Goal: Transaction & Acquisition: Download file/media

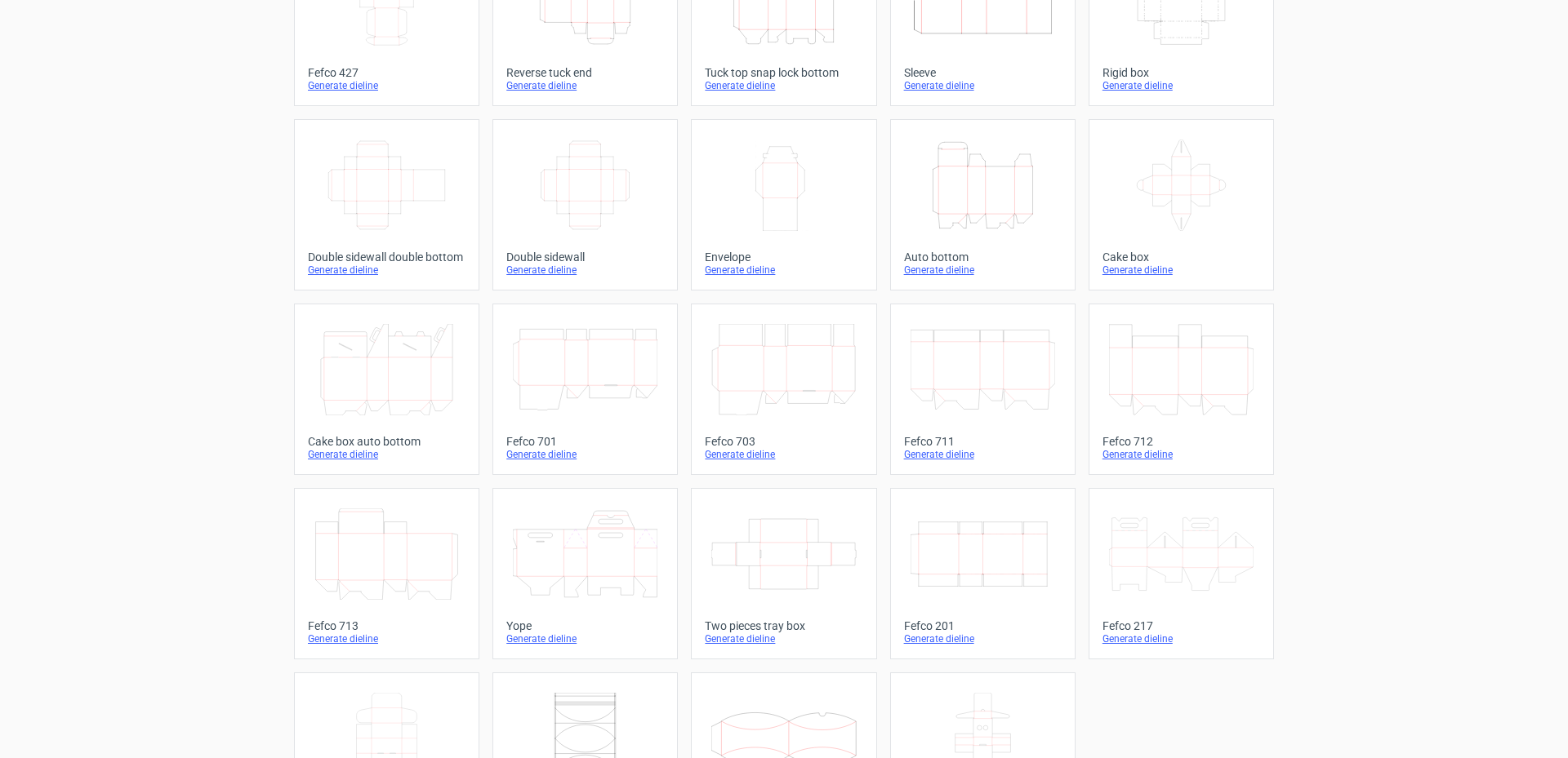
scroll to position [249, 0]
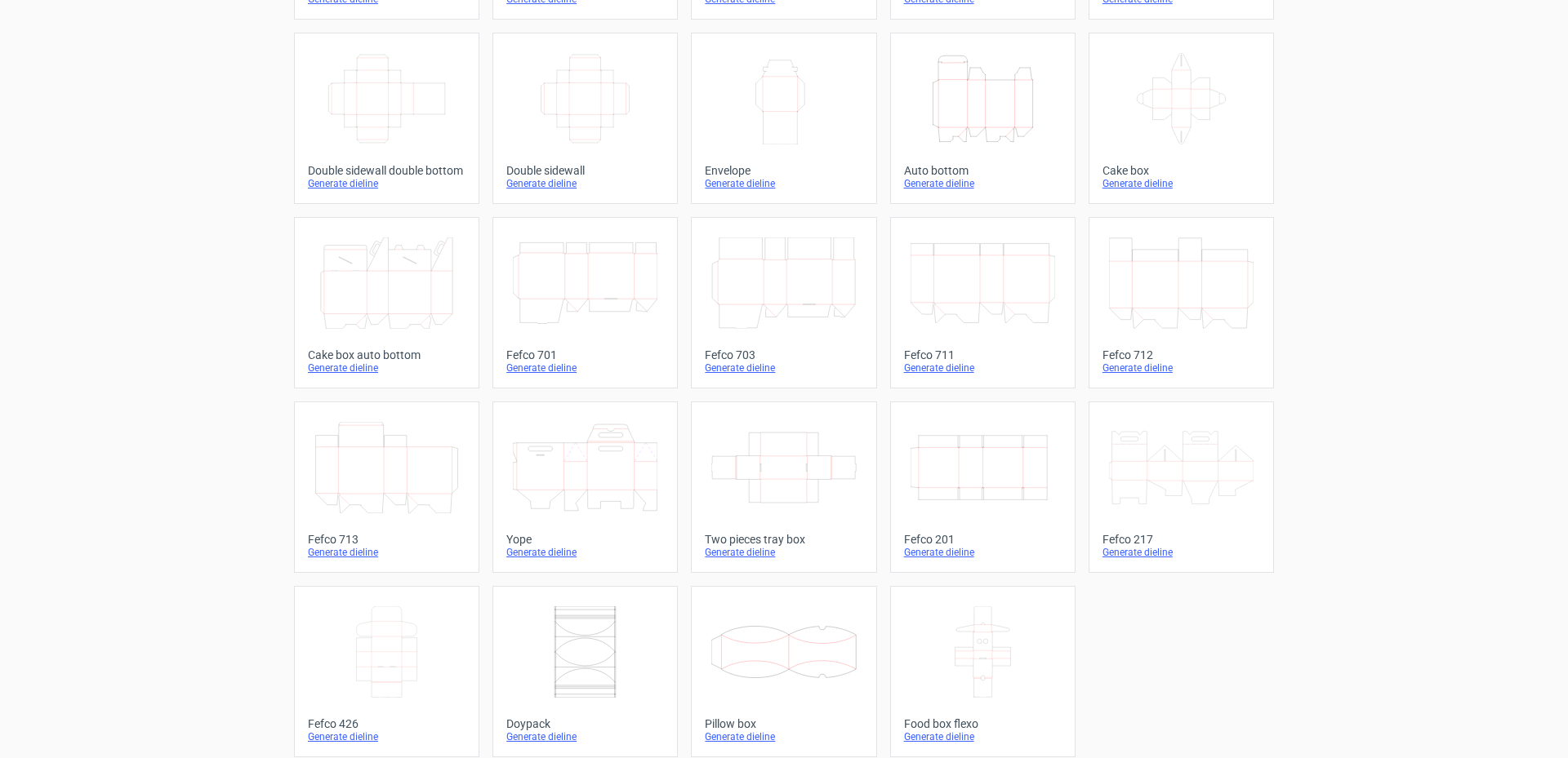
click at [942, 555] on div "Generate dieline" at bounding box center [982, 552] width 158 height 13
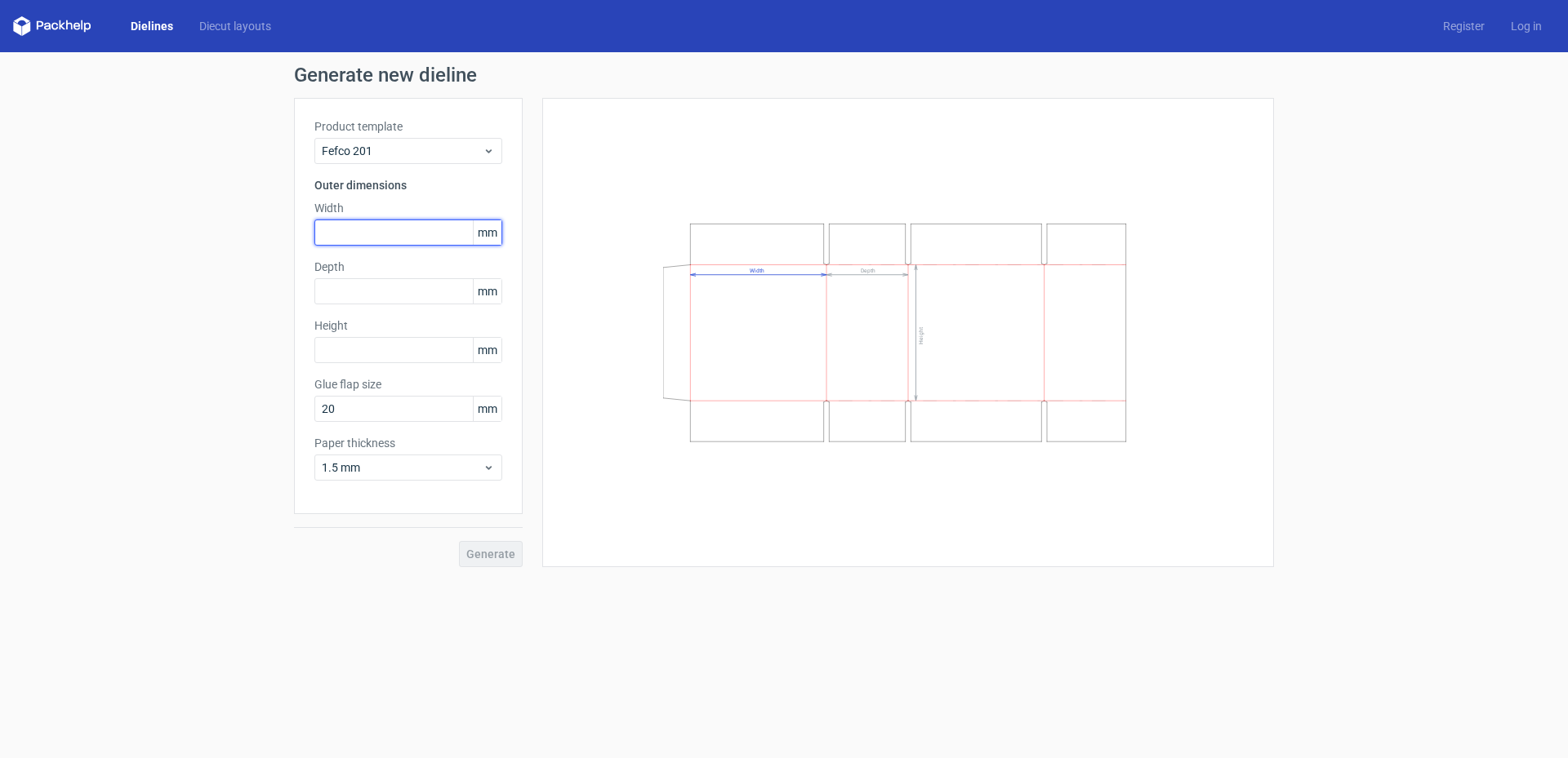
click at [430, 234] on input "text" at bounding box center [408, 233] width 188 height 27
type input "155"
click at [396, 286] on input "text" at bounding box center [408, 292] width 188 height 27
click at [375, 348] on input "text" at bounding box center [408, 350] width 188 height 27
type input "122"
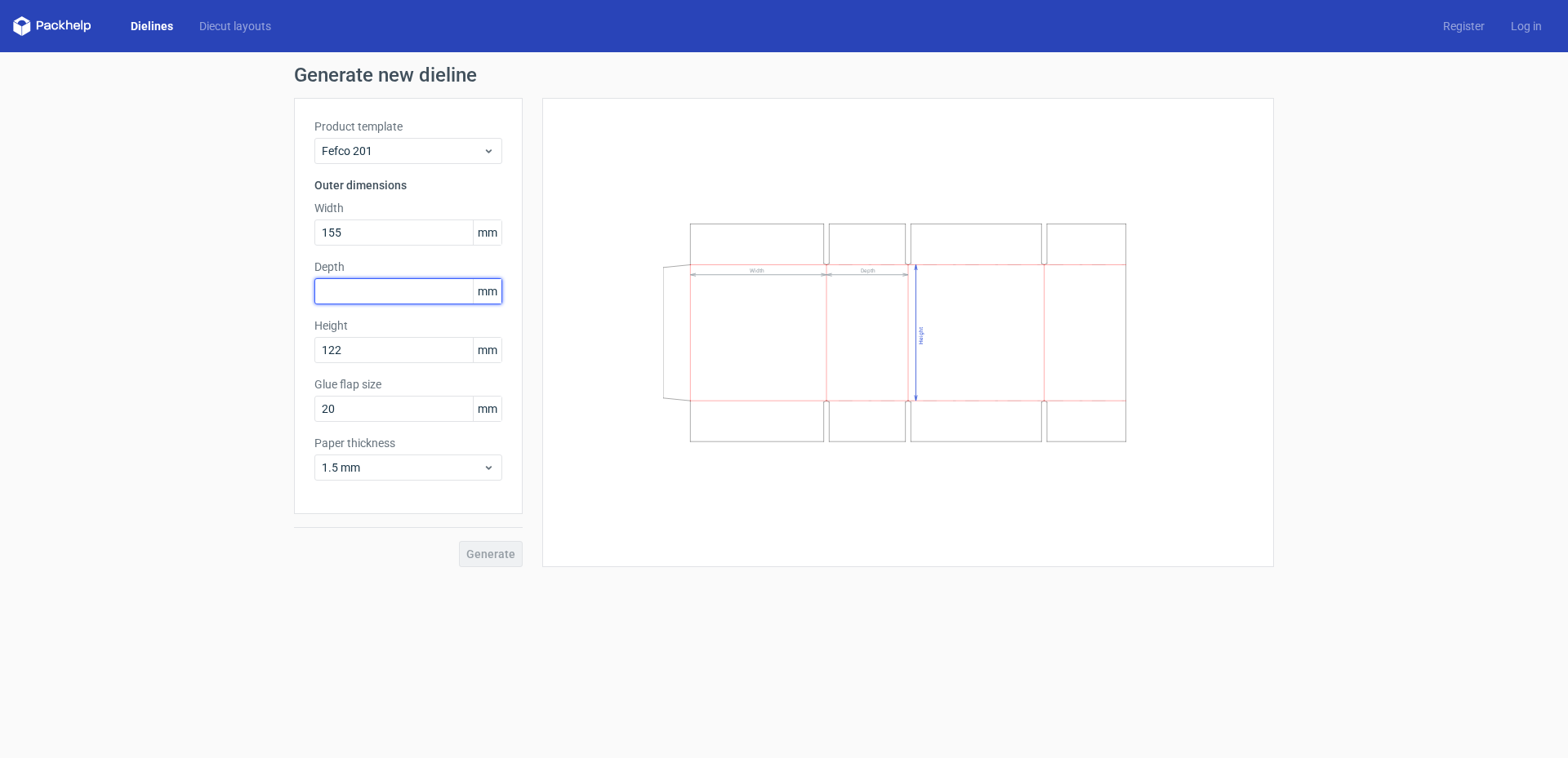
click at [365, 282] on input "text" at bounding box center [408, 292] width 188 height 27
type input "112"
drag, startPoint x: 330, startPoint y: 403, endPoint x: 248, endPoint y: 400, distance: 82.1
click at [314, 400] on input "20" at bounding box center [408, 409] width 188 height 27
click at [484, 559] on span "Generate" at bounding box center [490, 554] width 49 height 11
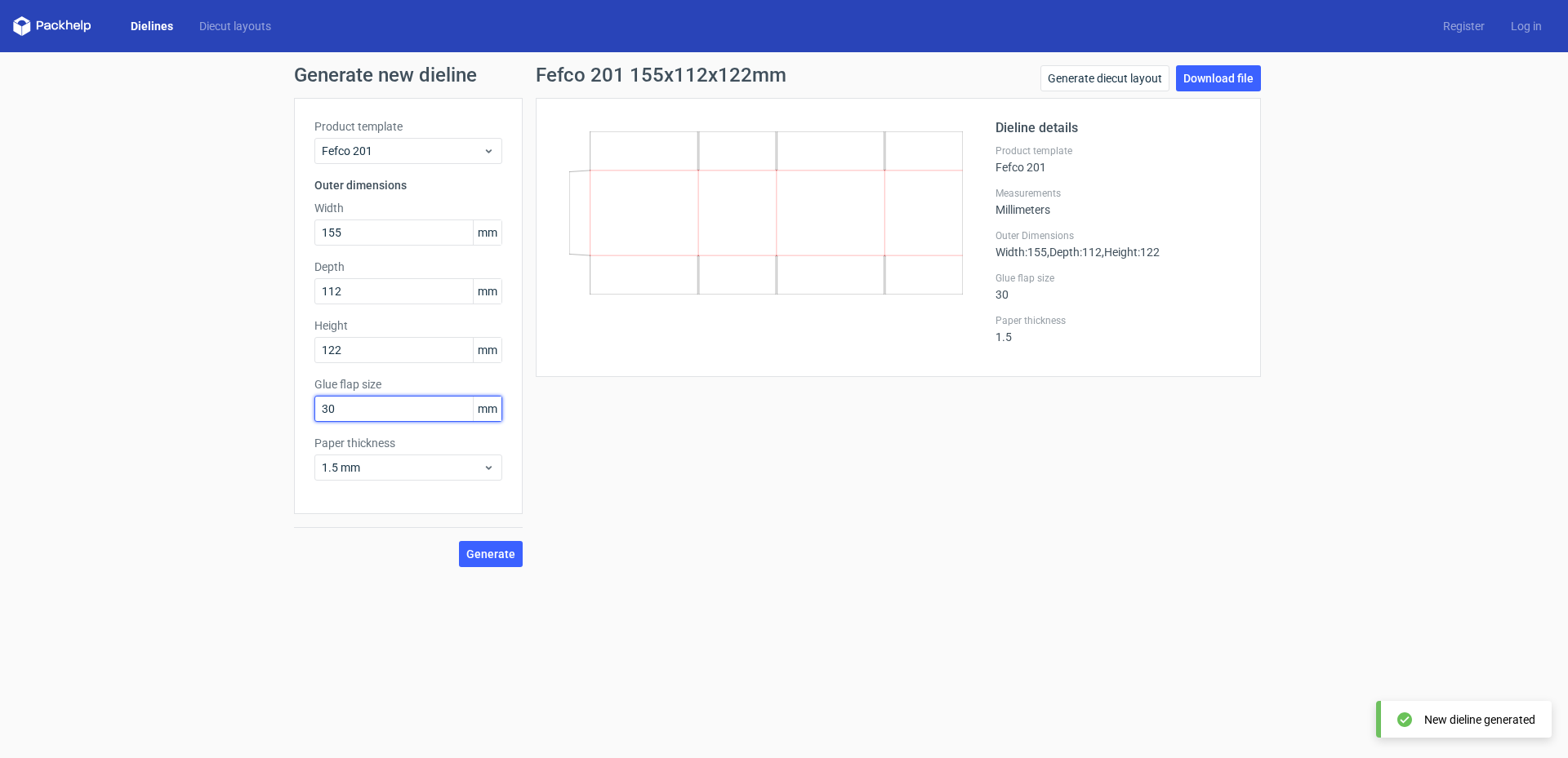
drag, startPoint x: 354, startPoint y: 412, endPoint x: 286, endPoint y: 402, distance: 68.7
click at [314, 402] on input "30" at bounding box center [408, 409] width 188 height 27
type input "25"
click at [501, 559] on span "Generate" at bounding box center [490, 554] width 49 height 11
drag, startPoint x: 1229, startPoint y: 71, endPoint x: 1234, endPoint y: 174, distance: 103.1
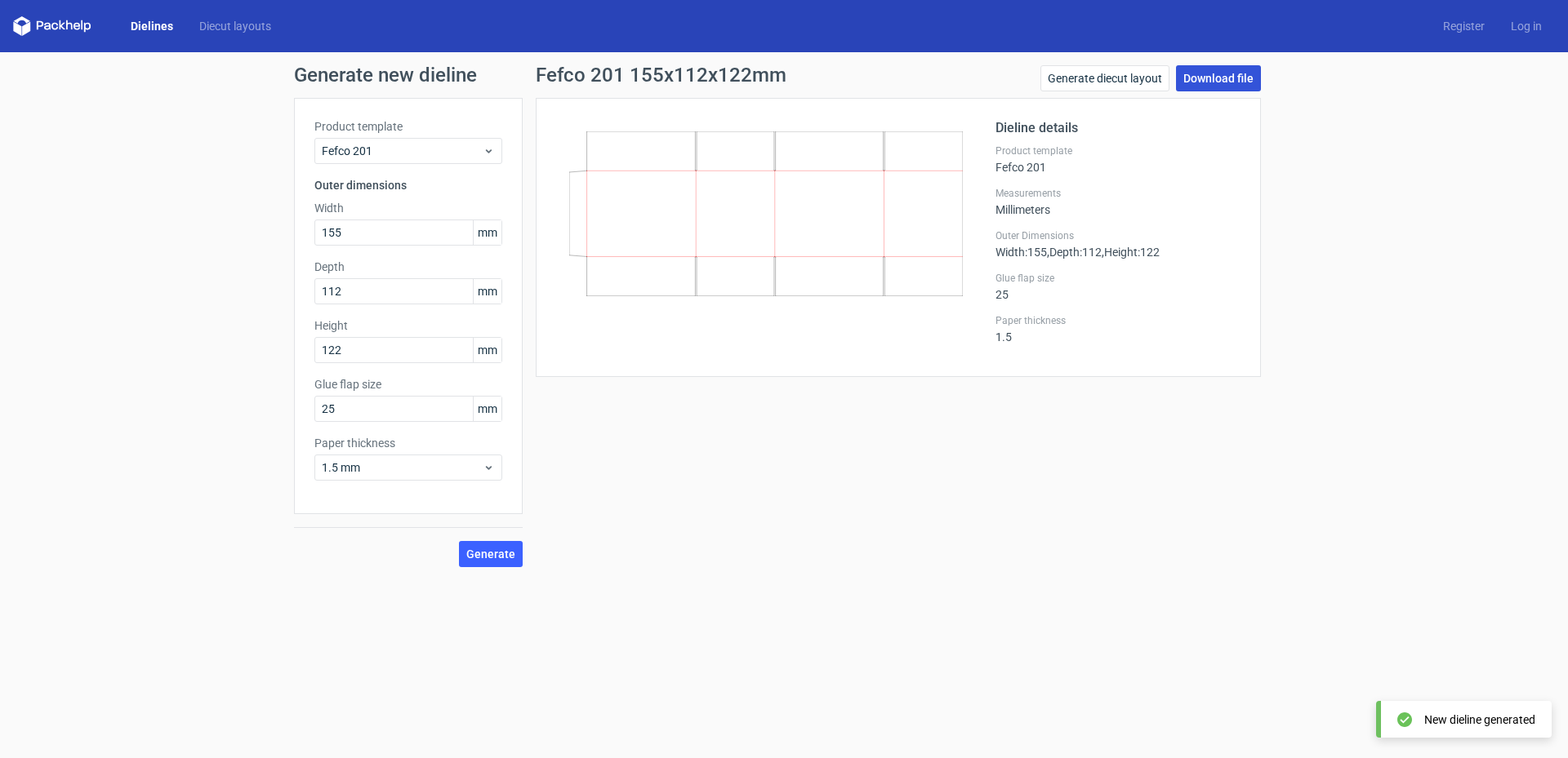
click at [1228, 71] on link "Download file" at bounding box center [1218, 79] width 85 height 27
